Goal: Task Accomplishment & Management: Use online tool/utility

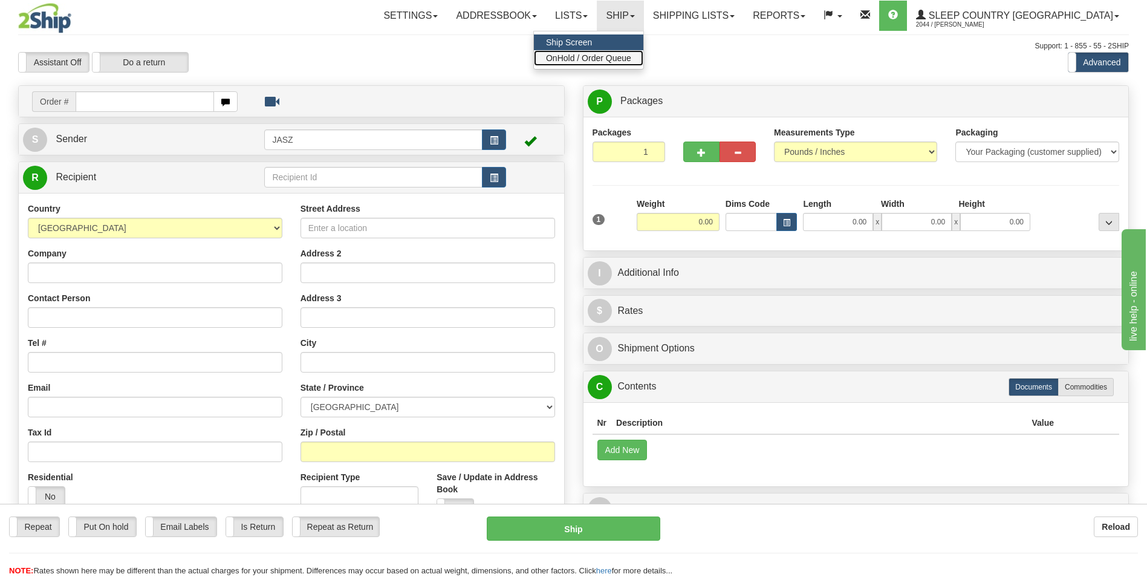
click at [631, 60] on span "OnHold / Order Queue" at bounding box center [588, 58] width 85 height 10
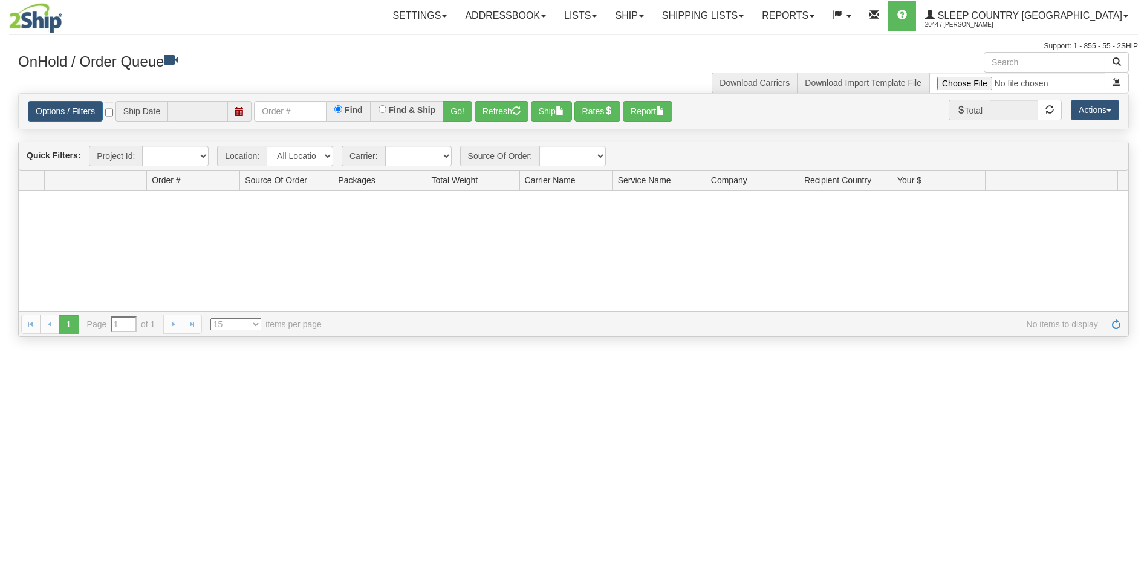
type input "[DATE]"
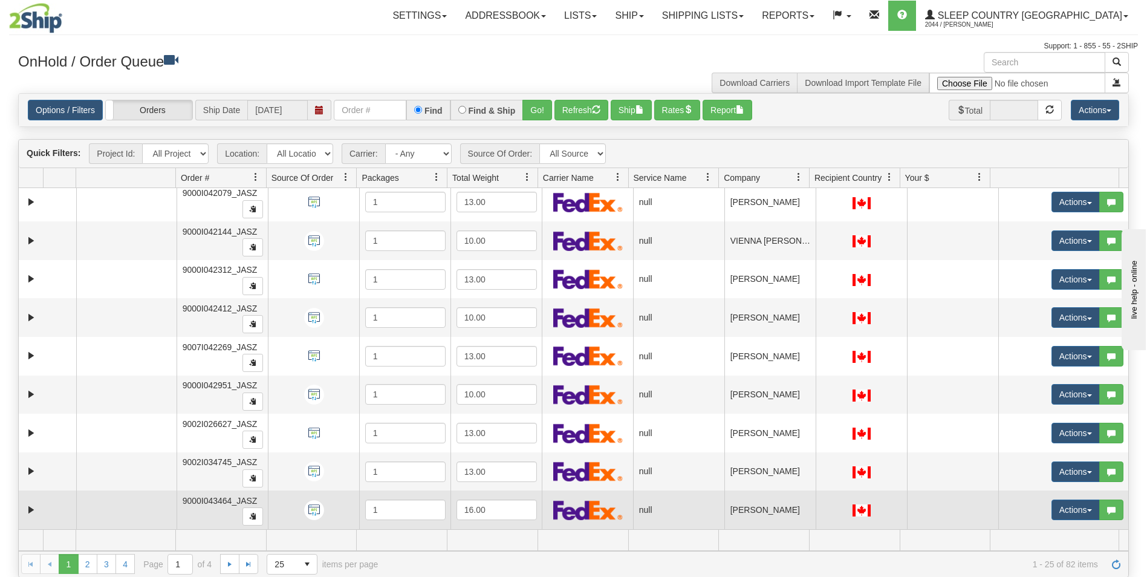
scroll to position [121, 0]
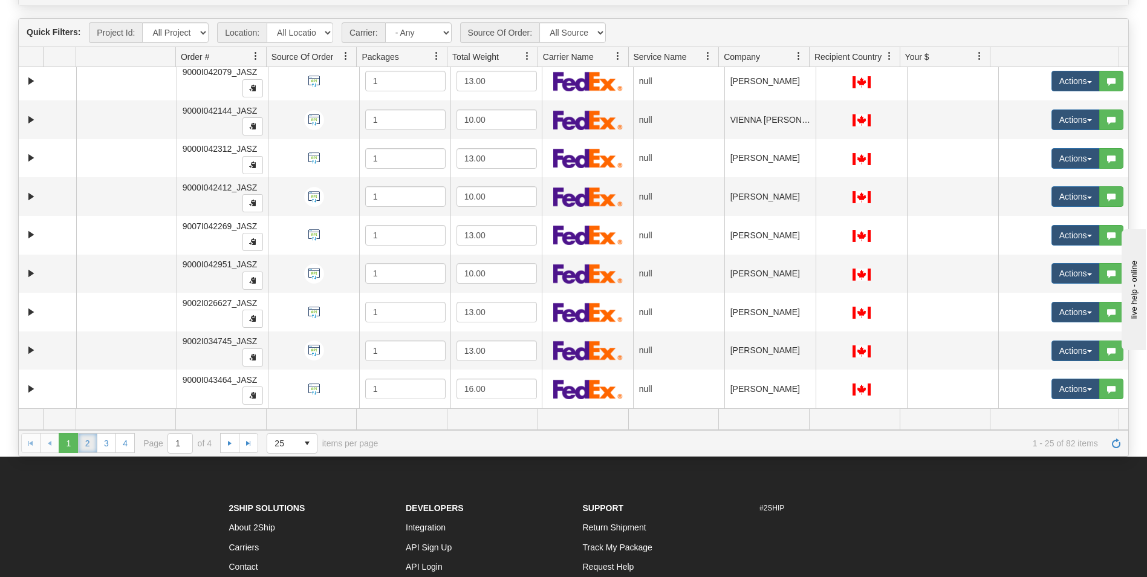
click at [91, 445] on link "2" at bounding box center [87, 442] width 19 height 19
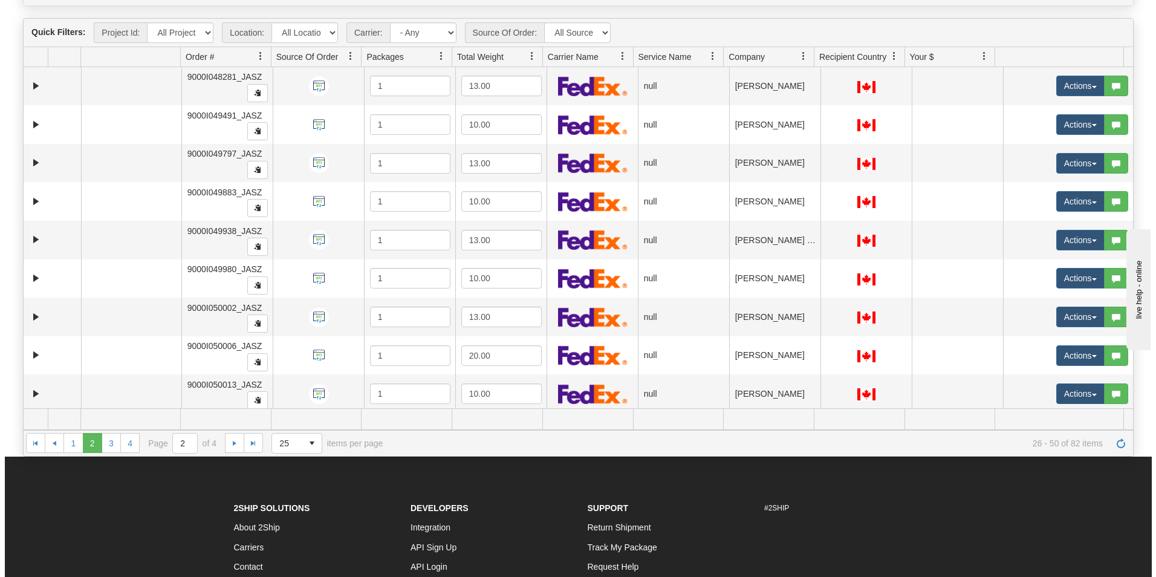
scroll to position [621, 0]
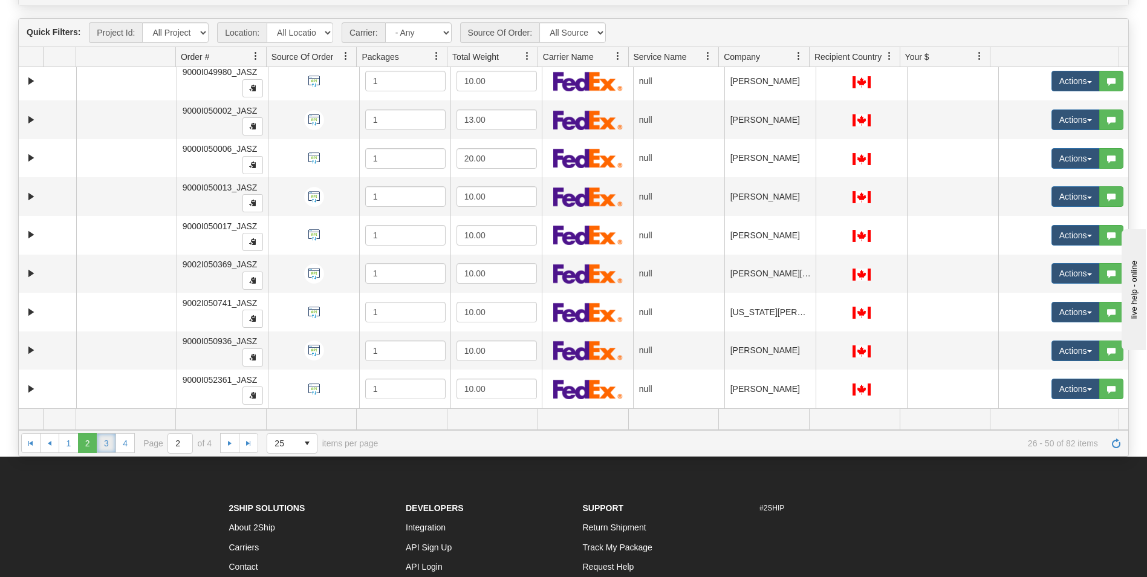
click at [100, 441] on link "3" at bounding box center [106, 442] width 19 height 19
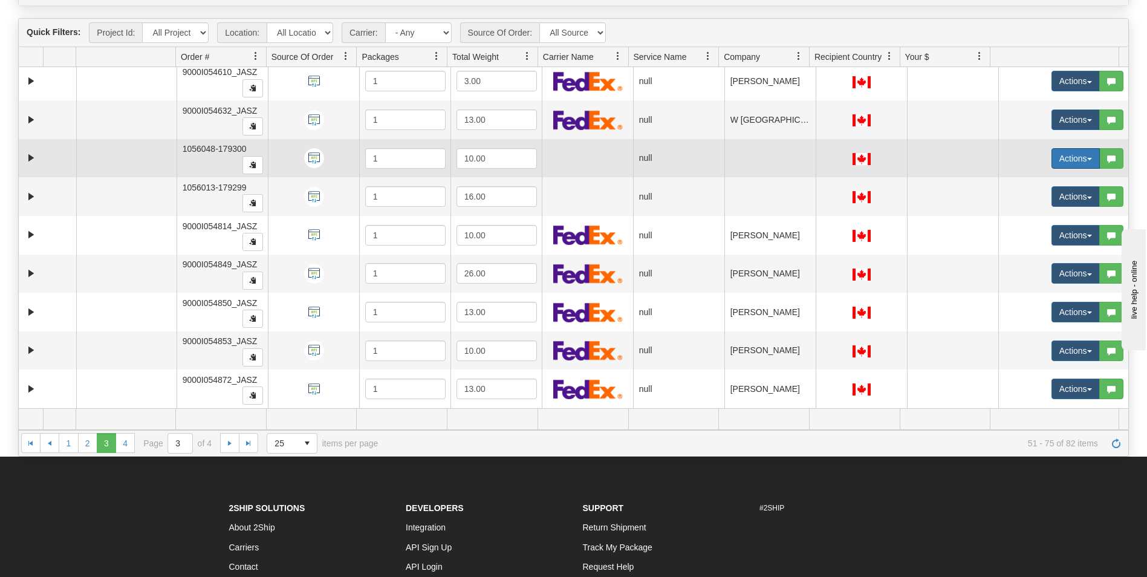
click at [1081, 154] on button "Actions" at bounding box center [1076, 158] width 48 height 21
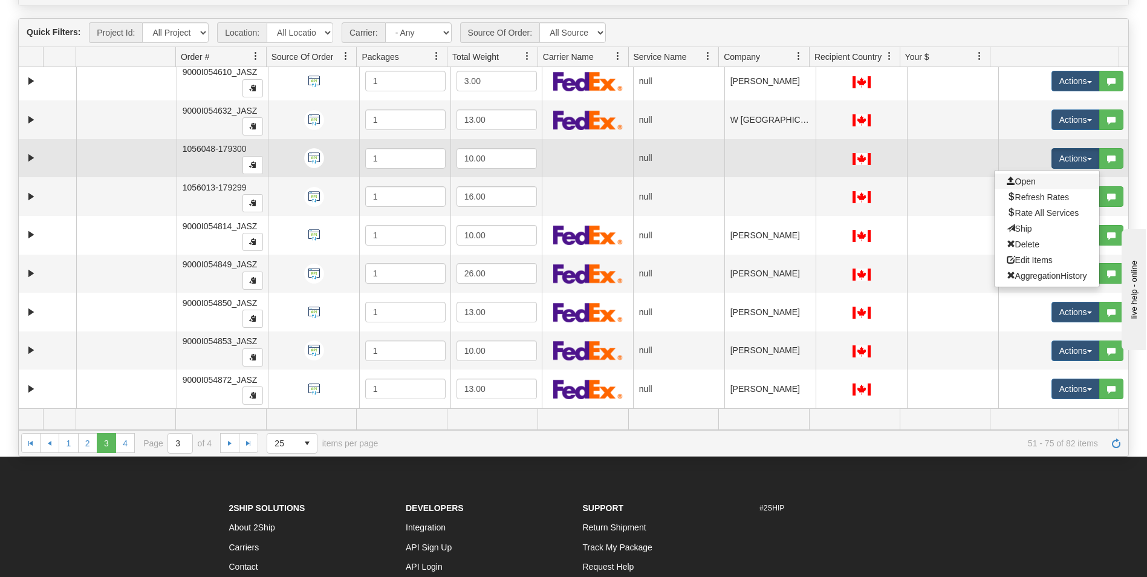
click at [1036, 178] on link "Open" at bounding box center [1047, 182] width 105 height 16
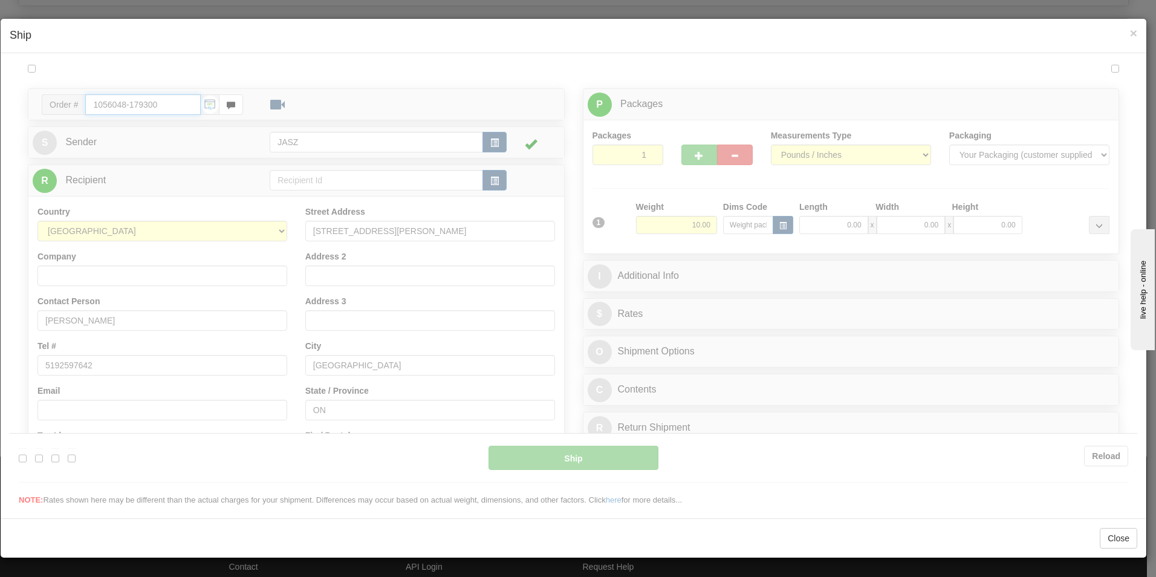
type input "11:10"
type input "16:00"
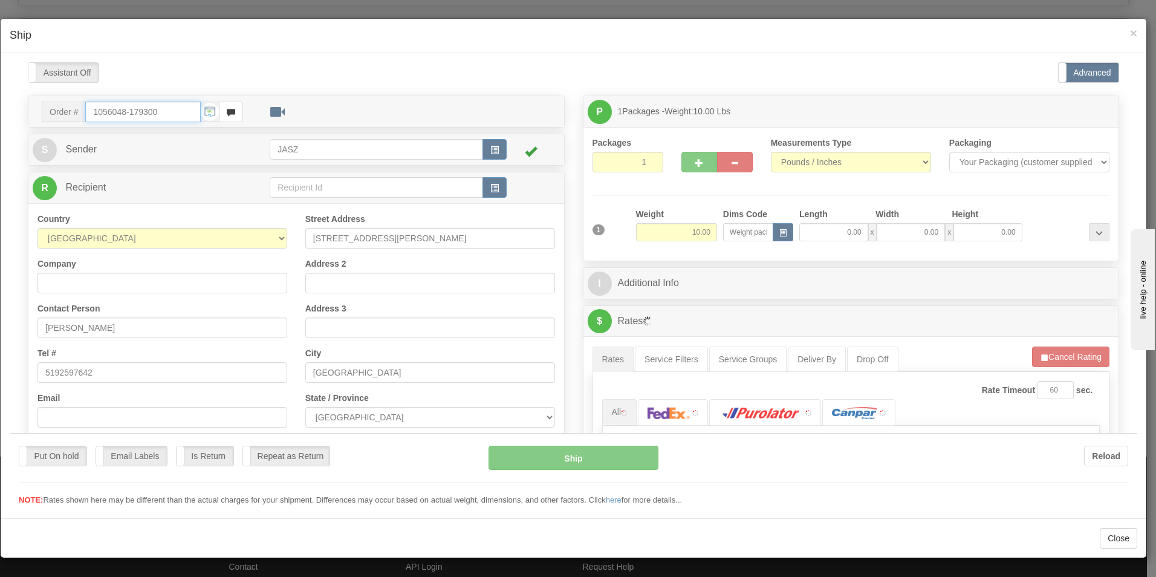
scroll to position [0, 0]
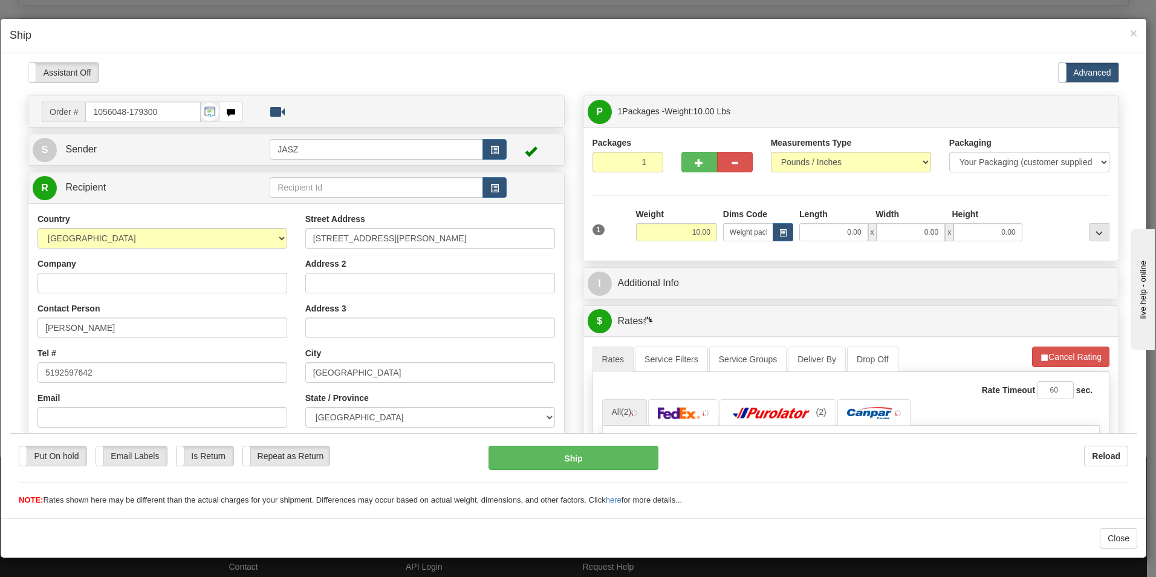
click at [1127, 35] on h4 "Ship" at bounding box center [574, 36] width 1128 height 16
click at [1134, 33] on span "×" at bounding box center [1133, 33] width 7 height 14
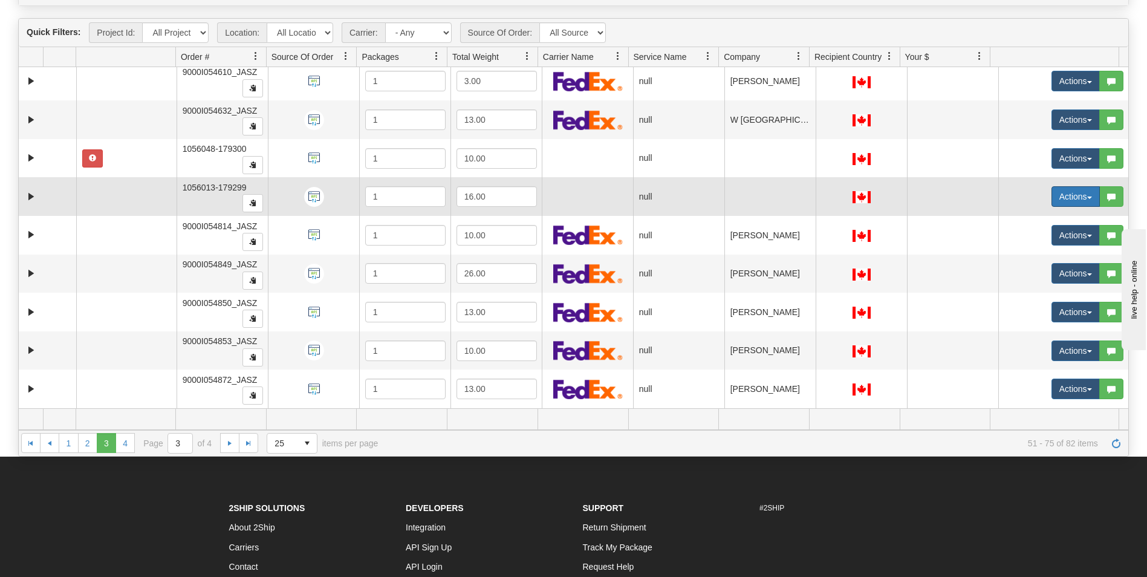
click at [1064, 198] on button "Actions" at bounding box center [1076, 196] width 48 height 21
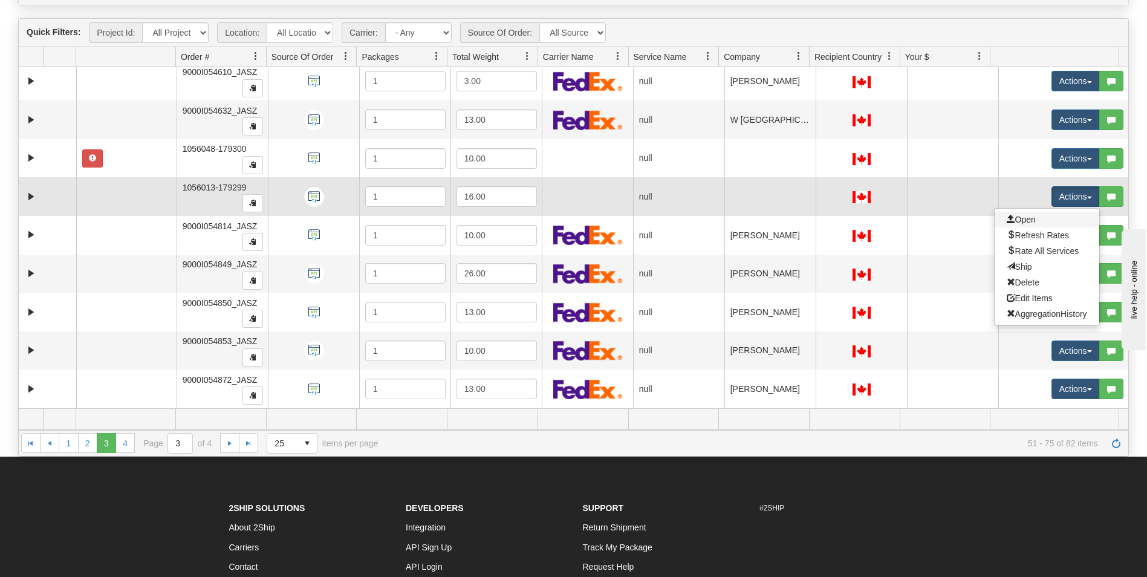
click at [1028, 213] on link "Open" at bounding box center [1047, 220] width 105 height 16
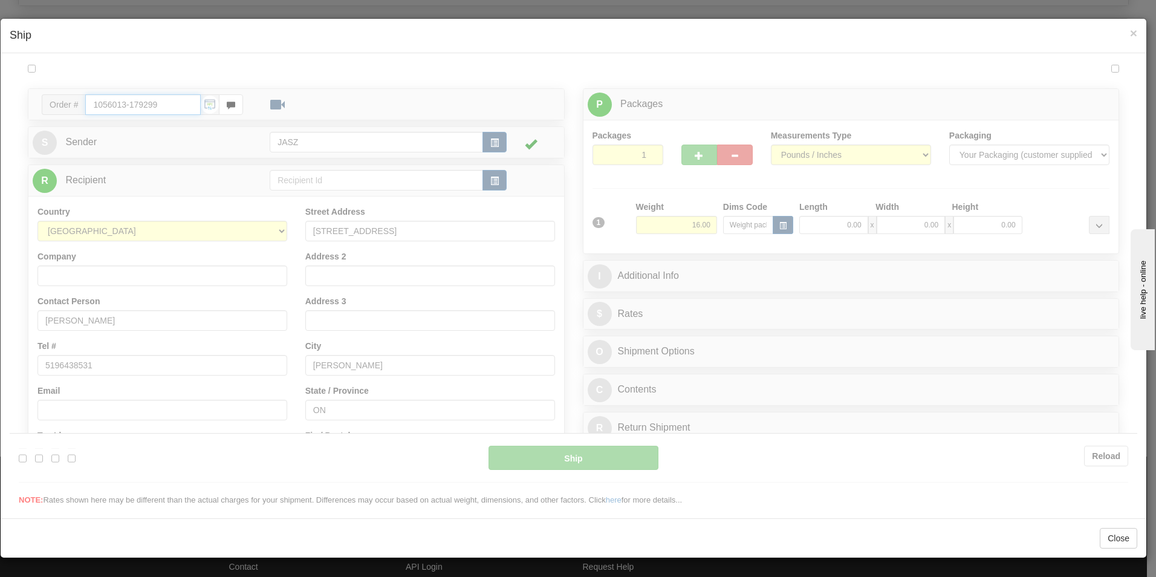
type input "11:10"
type input "16:00"
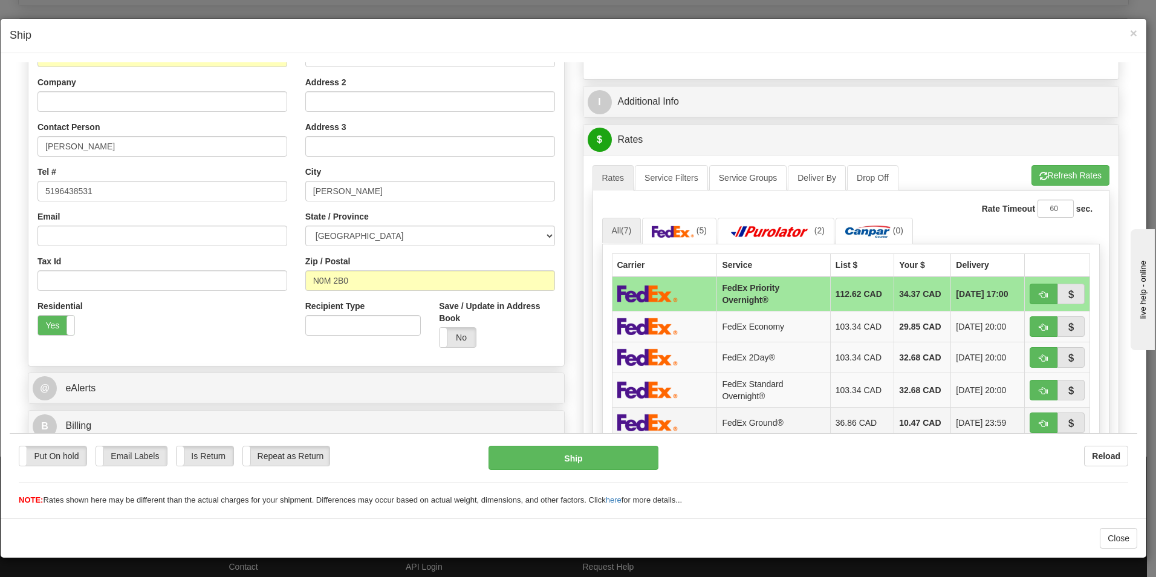
scroll to position [302, 0]
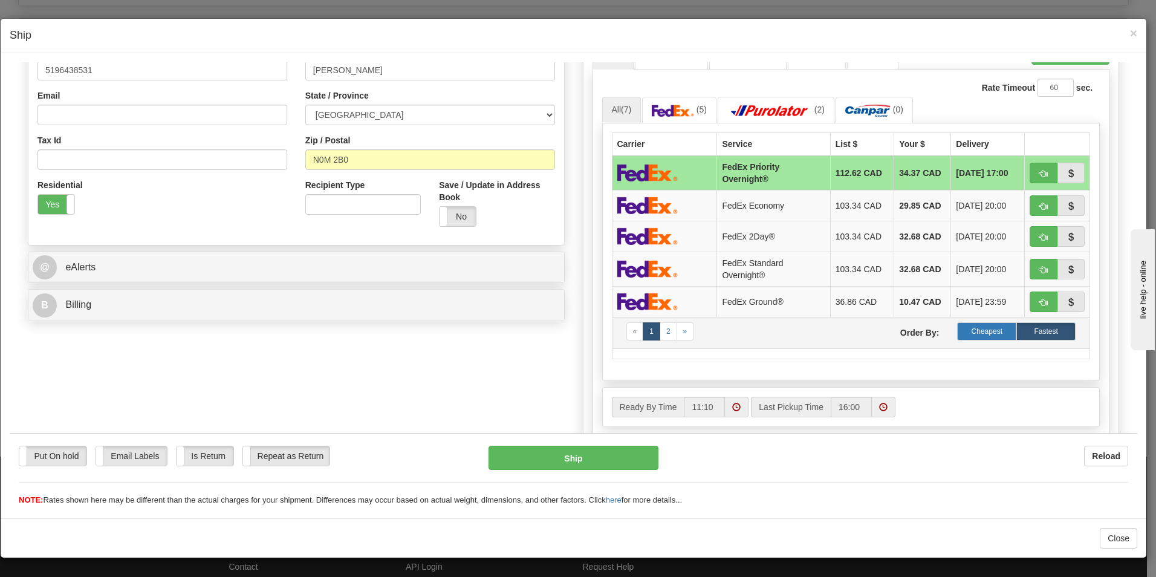
click at [971, 334] on label "Cheapest" at bounding box center [986, 331] width 59 height 18
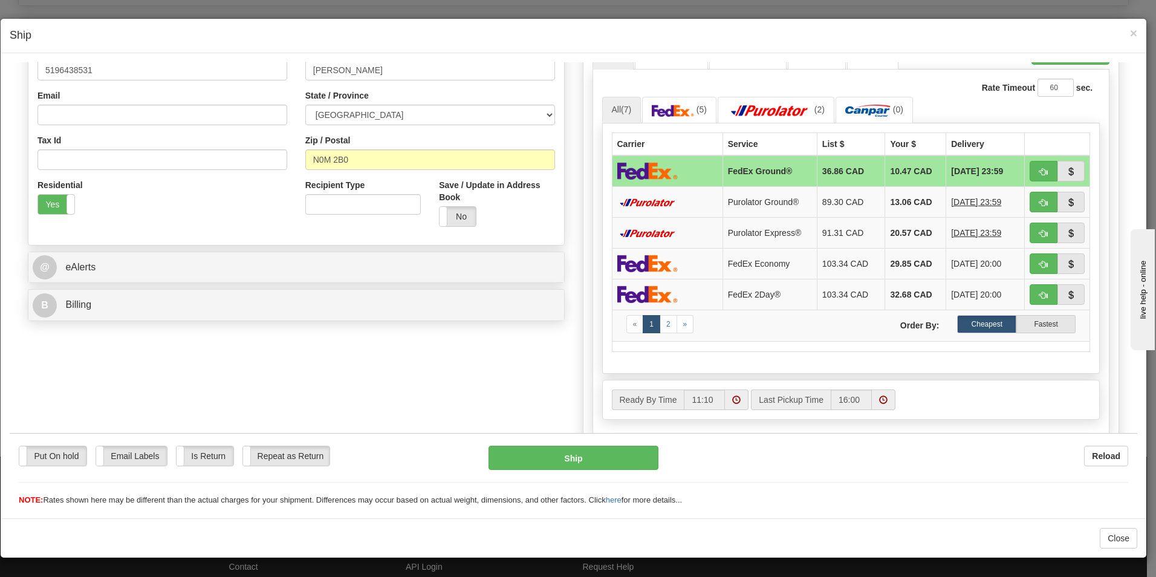
scroll to position [423, 0]
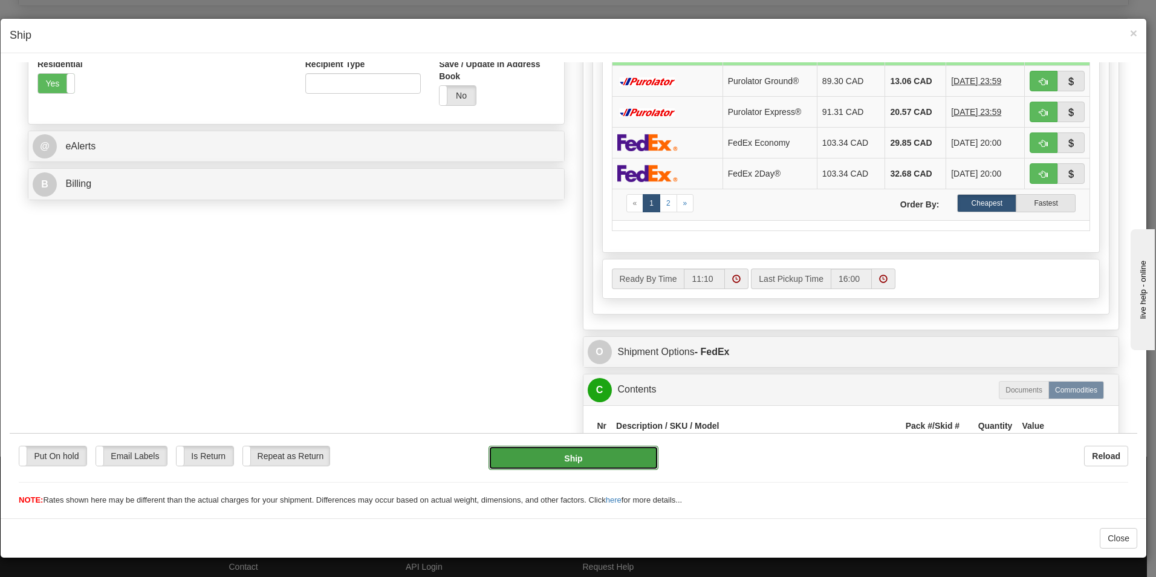
click at [620, 464] on button "Ship" at bounding box center [574, 457] width 170 height 24
type input "92"
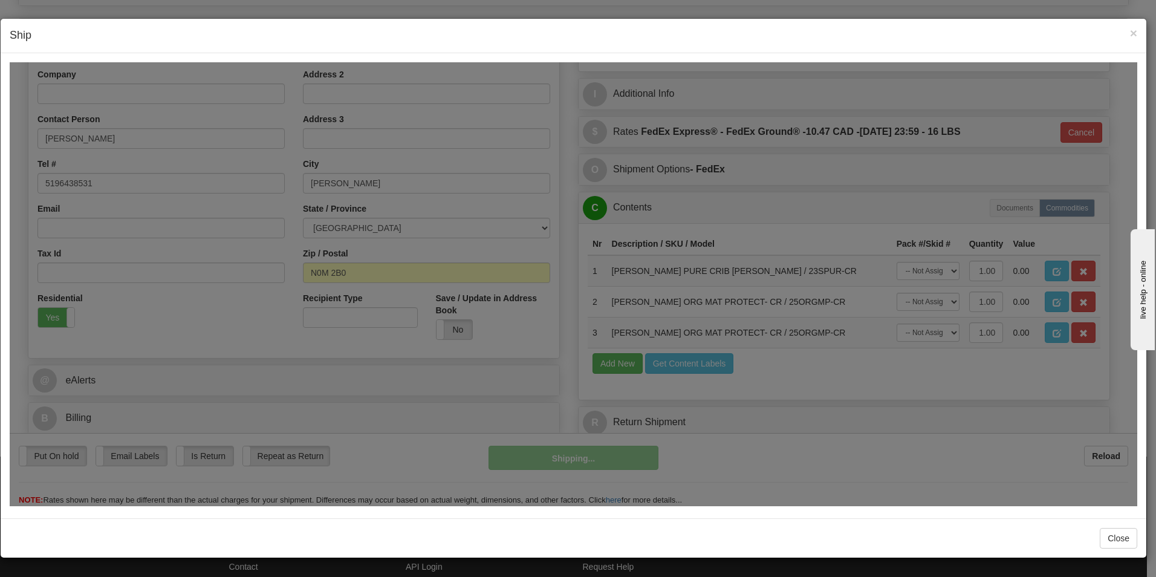
scroll to position [189, 0]
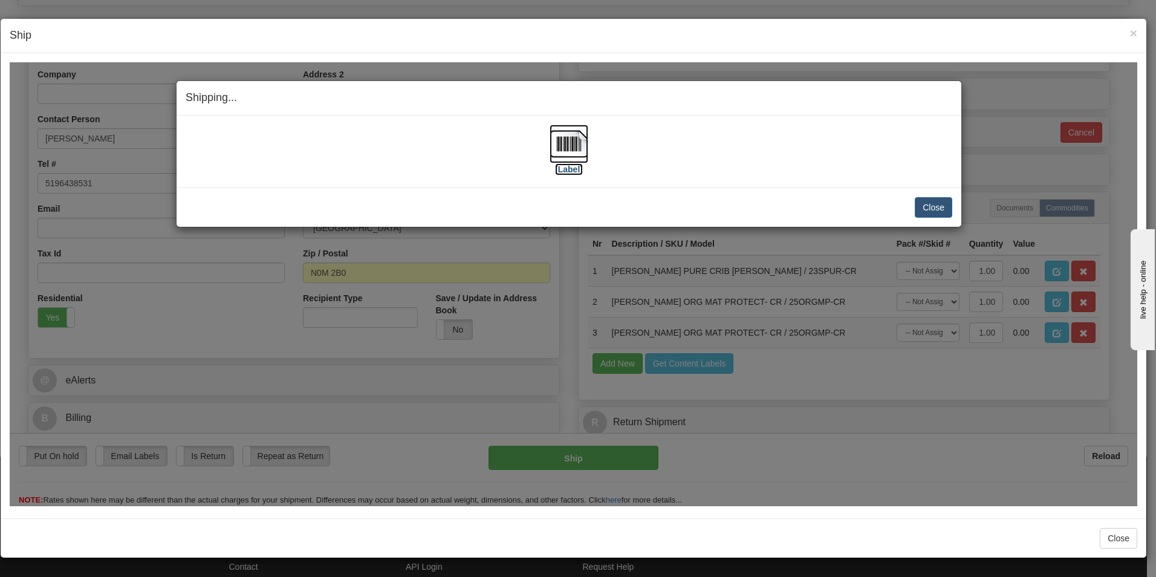
click at [566, 153] on img at bounding box center [569, 143] width 39 height 39
click at [934, 205] on button "Close" at bounding box center [933, 207] width 37 height 21
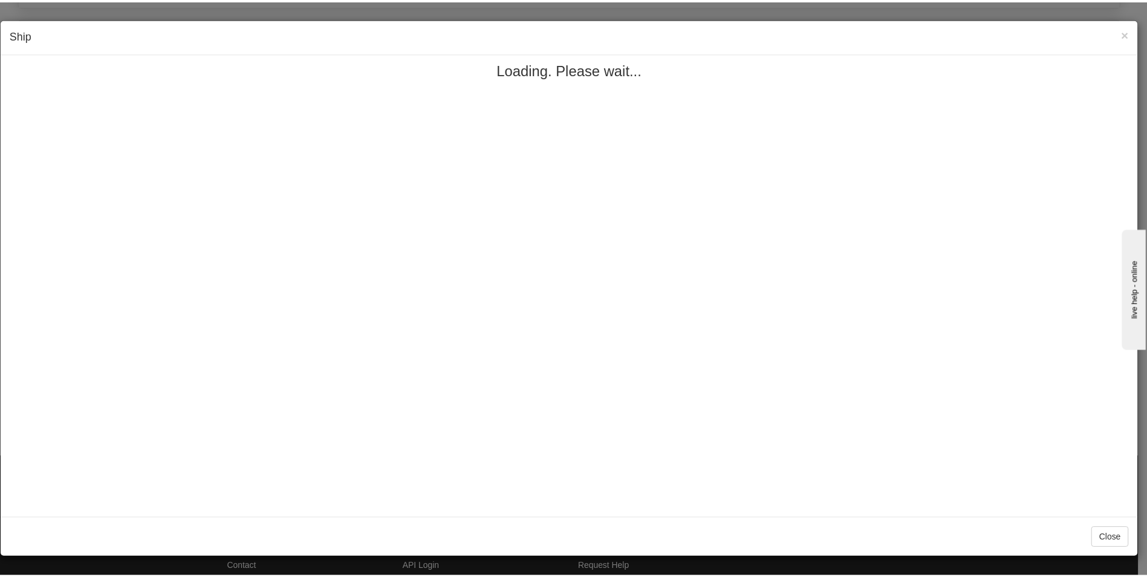
scroll to position [0, 0]
